Goal: Transaction & Acquisition: Purchase product/service

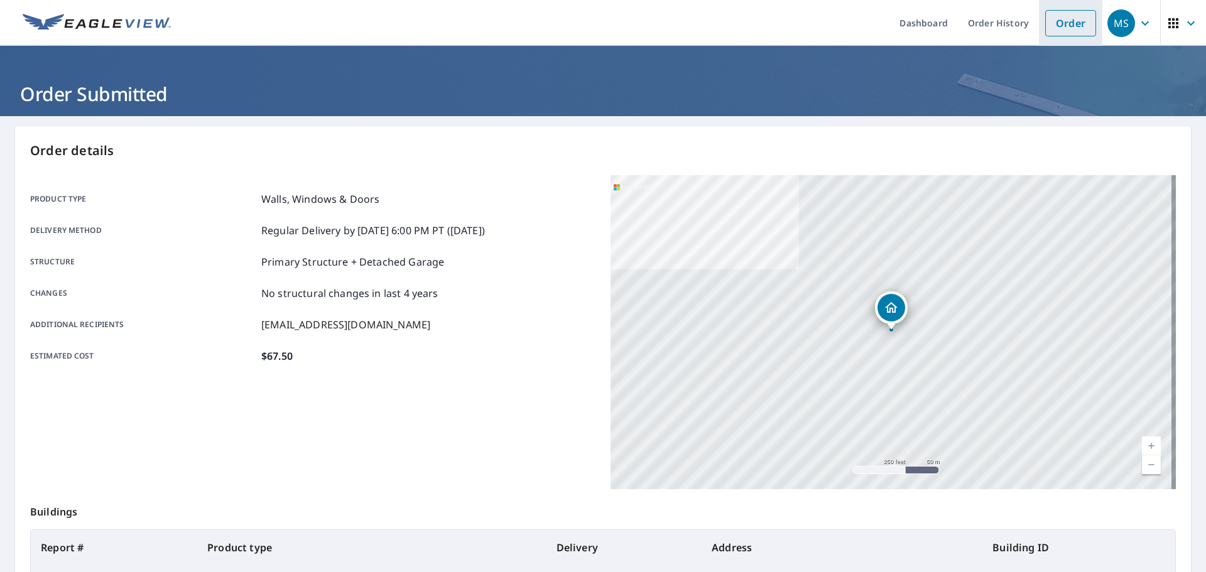
click at [1078, 24] on link "Order" at bounding box center [1070, 23] width 51 height 26
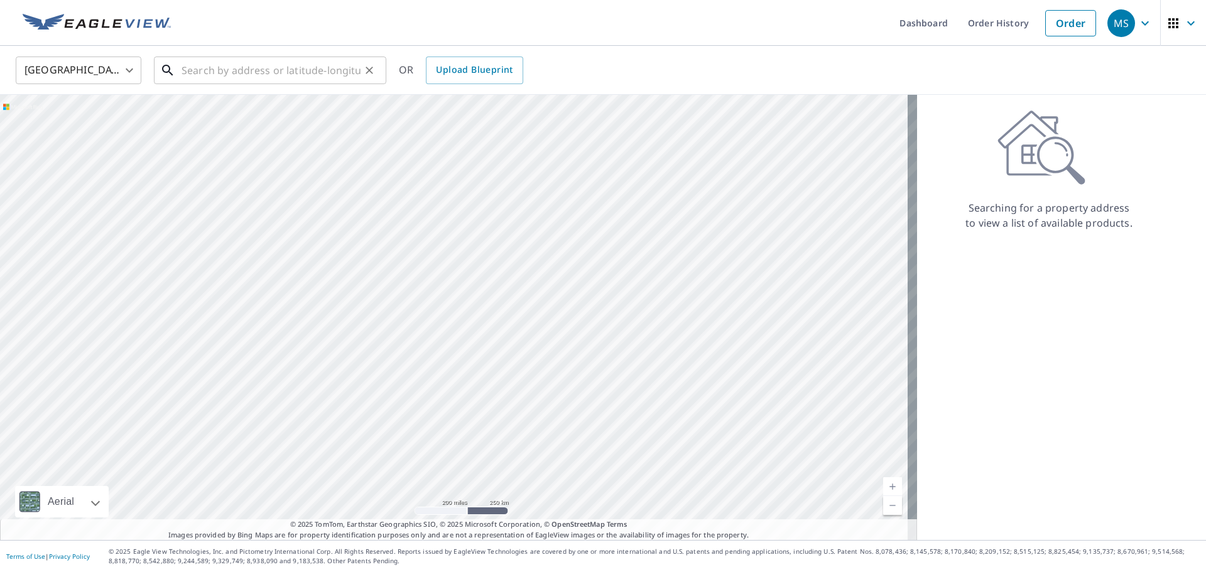
click at [279, 73] on input "text" at bounding box center [270, 70] width 179 height 35
paste input "231 CHEVAL SQUARE DR CHESTERFIELD, MO 63005-1639"
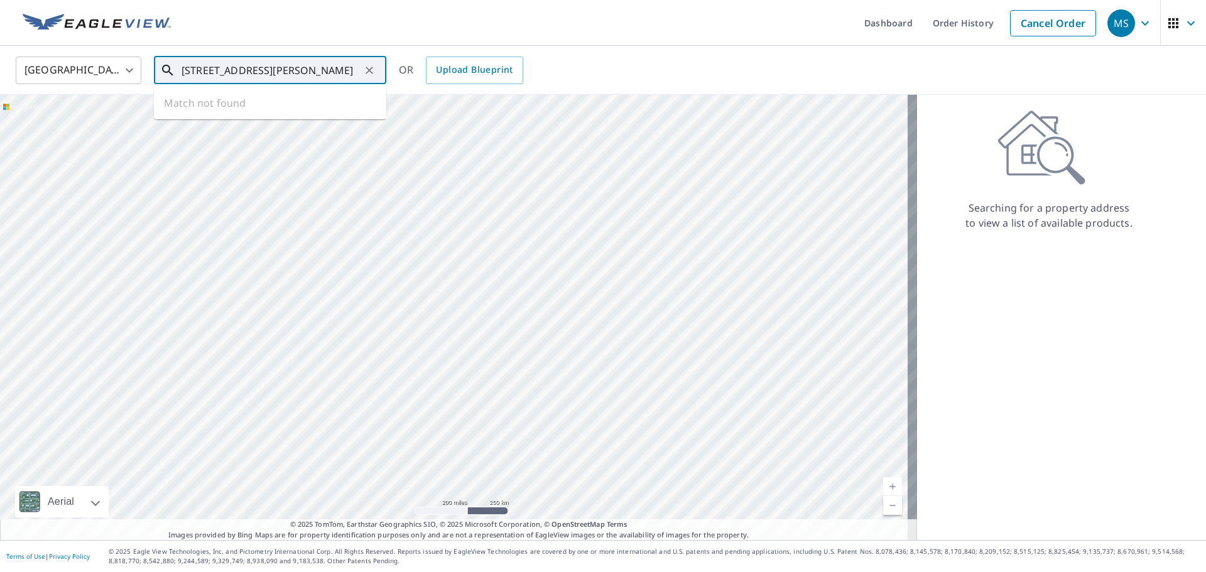
scroll to position [0, 90]
click at [279, 117] on p "Chesterfield, MO 63005" at bounding box center [277, 120] width 197 height 13
type input "231 Cheval Square Dr Chesterfield, MO 63005"
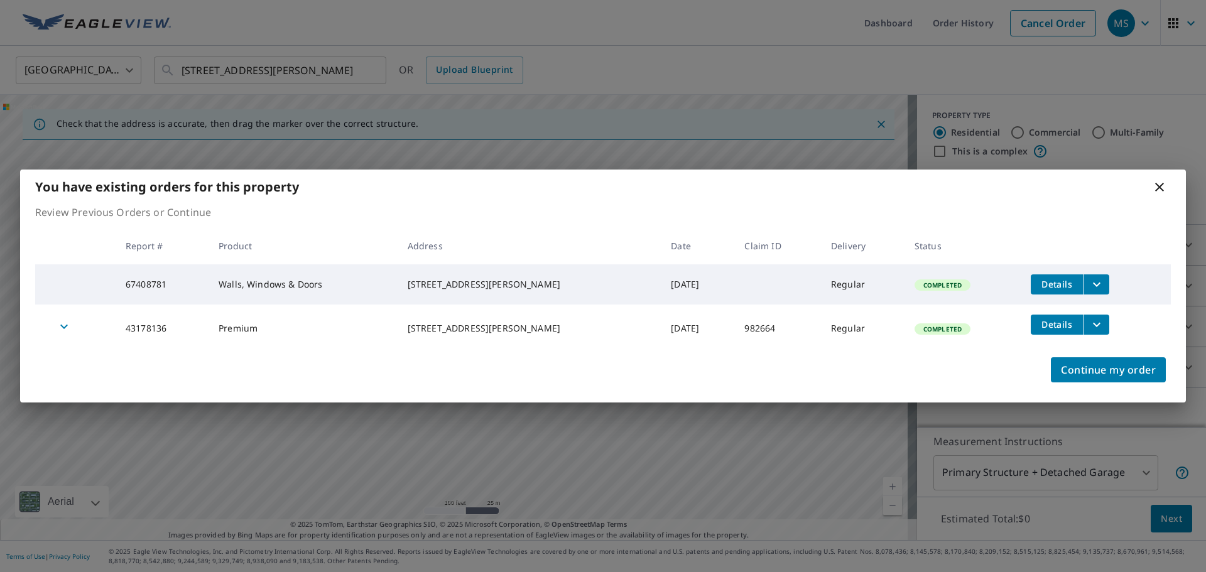
click at [1091, 285] on icon "filesDropdownBtn-67408781" at bounding box center [1096, 284] width 15 height 15
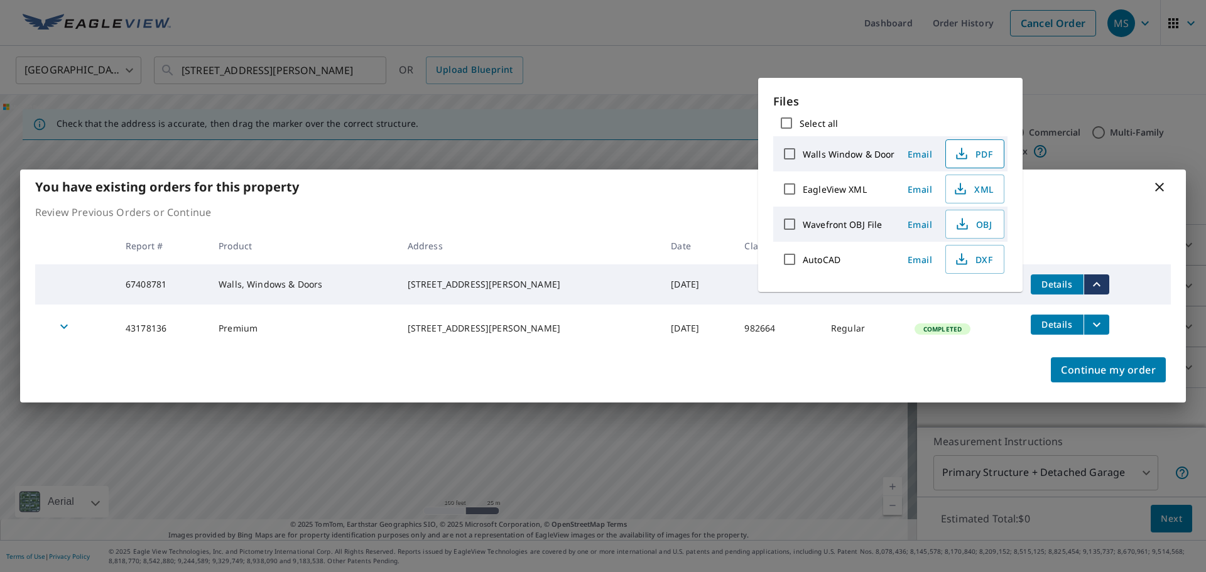
click at [966, 155] on icon "button" at bounding box center [961, 153] width 15 height 15
click at [359, 17] on div "You have existing orders for this property Review Previous Orders or Continue R…" at bounding box center [603, 286] width 1206 height 572
